Goal: Find specific page/section: Find specific page/section

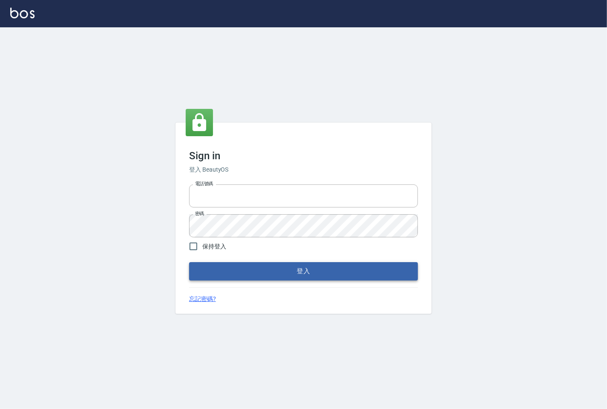
type input "25331148"
click at [256, 270] on button "登入" at bounding box center [303, 271] width 229 height 18
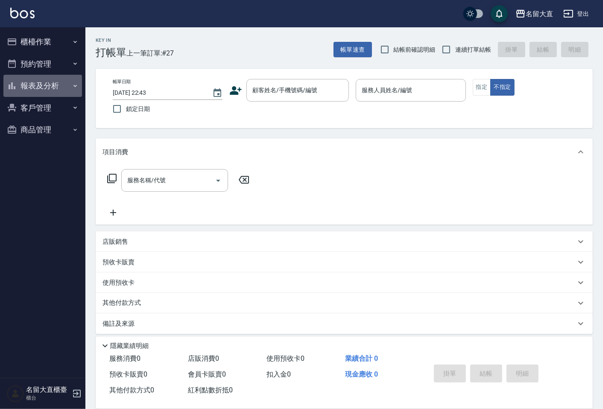
click at [43, 86] on button "報表及分析" at bounding box center [42, 86] width 79 height 22
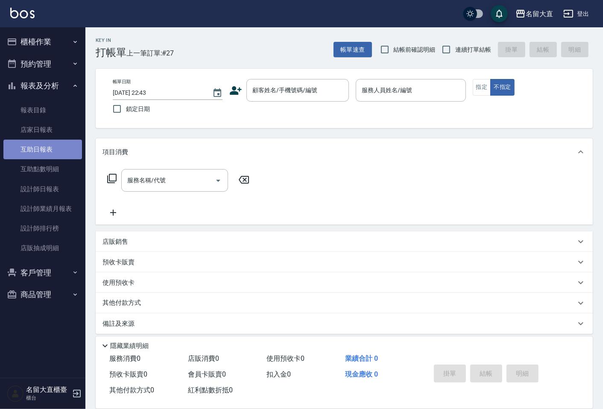
click at [47, 156] on link "互助日報表" at bounding box center [42, 150] width 79 height 20
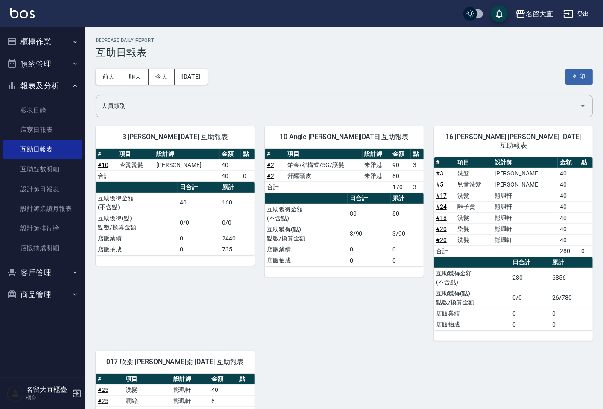
click at [561, 41] on h2 "Decrease Daily Report" at bounding box center [344, 41] width 497 height 6
